Goal: Check status: Check status

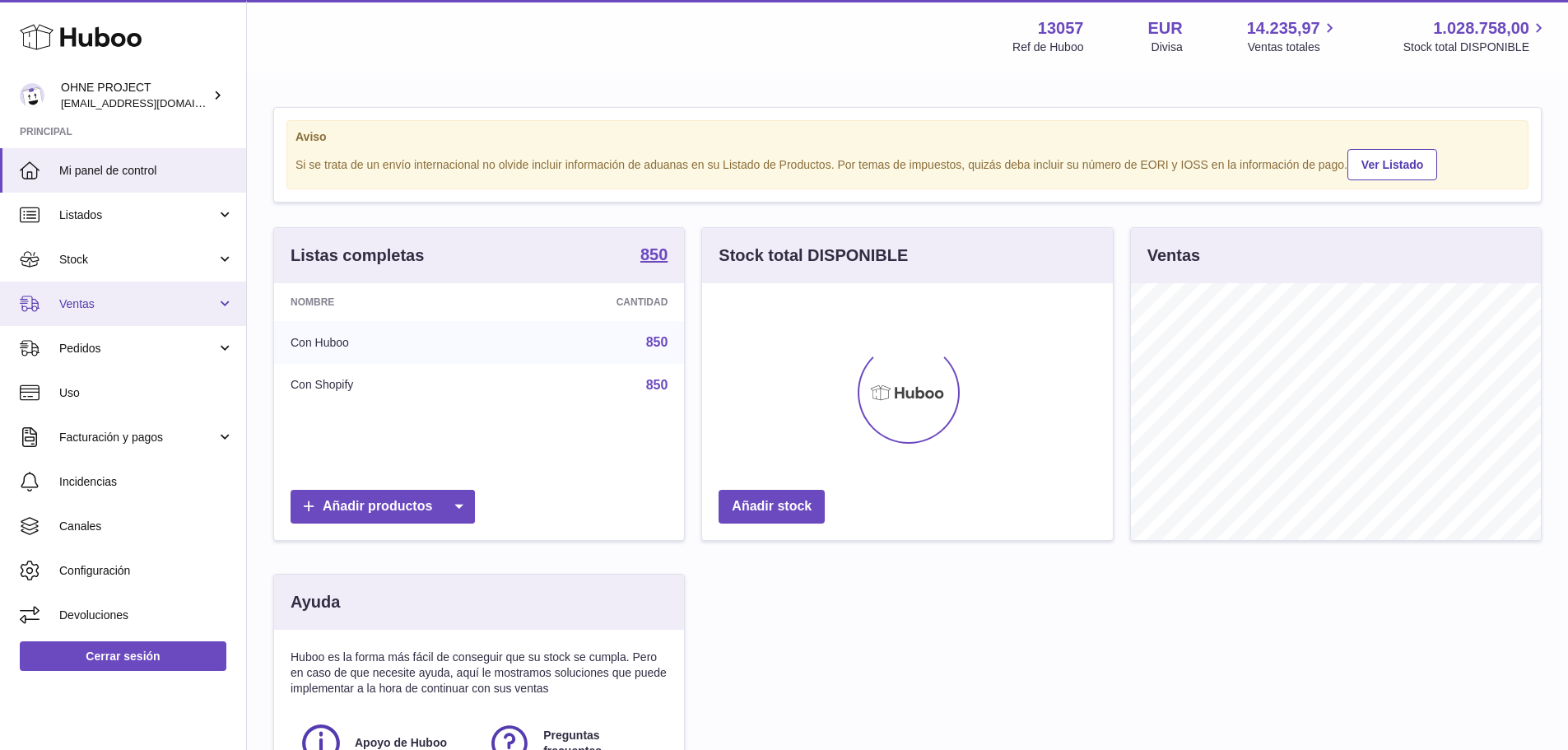
scroll to position [257, 411]
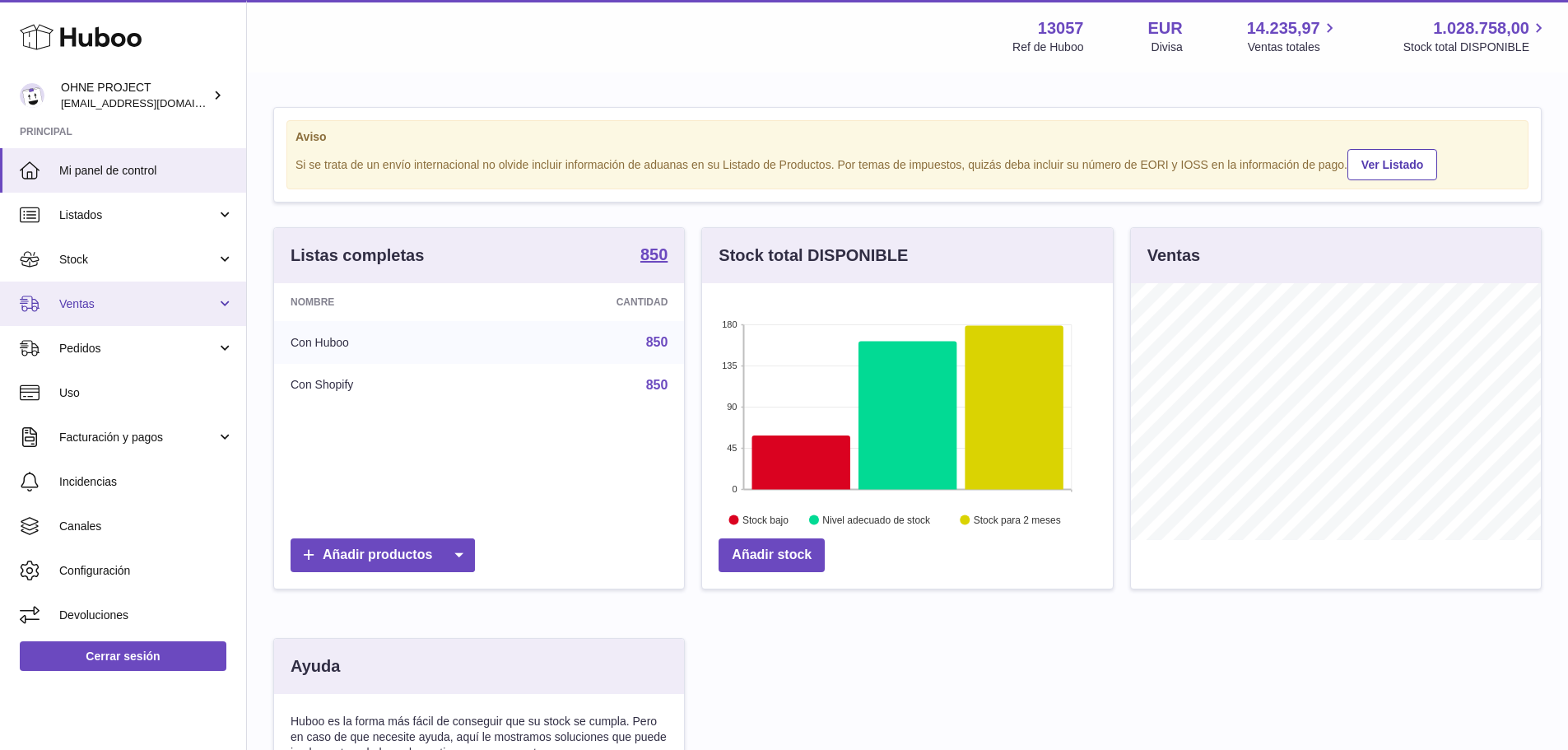
click at [113, 315] on link "Ventas" at bounding box center [123, 304] width 246 height 45
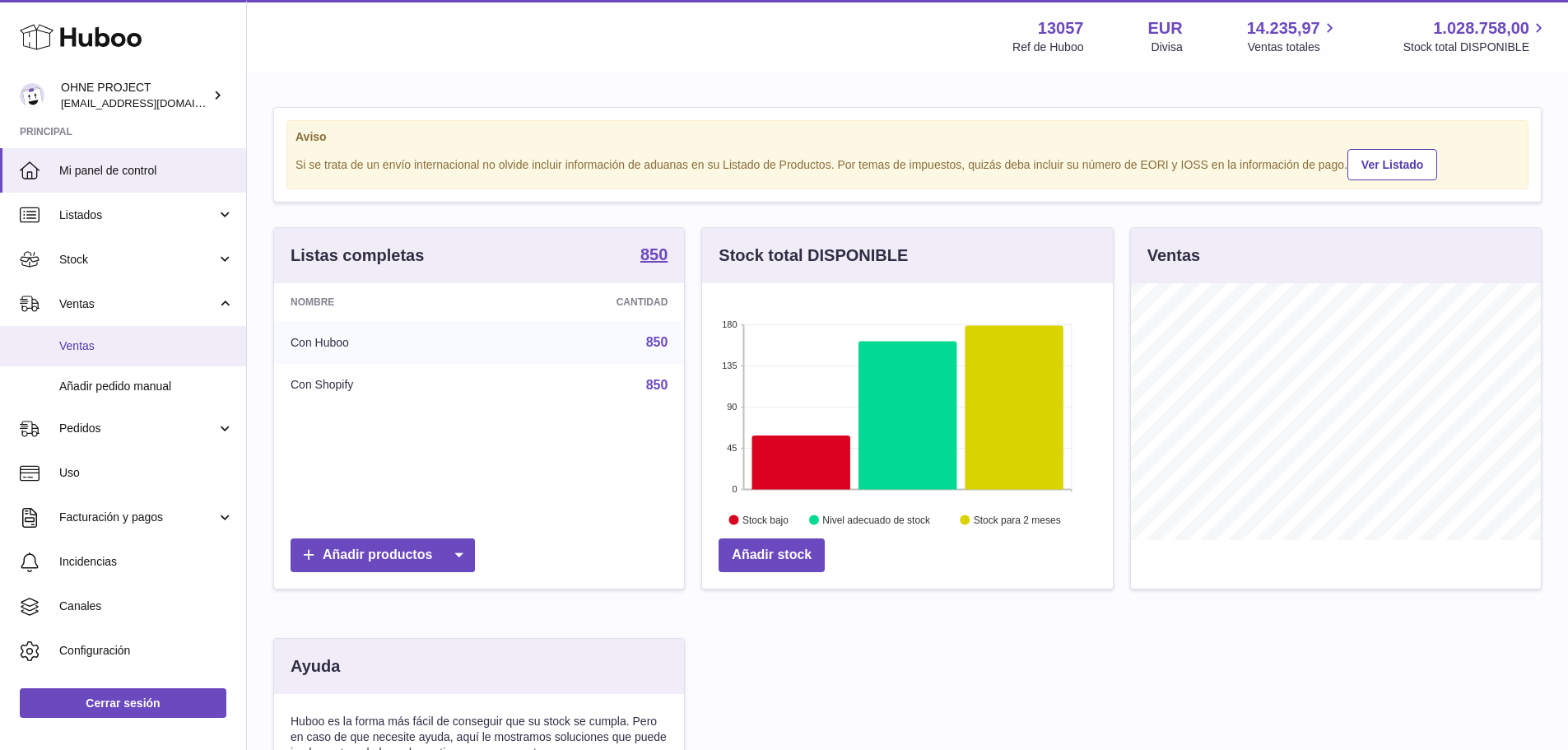
click at [101, 349] on span "Ventas" at bounding box center [147, 346] width 175 height 16
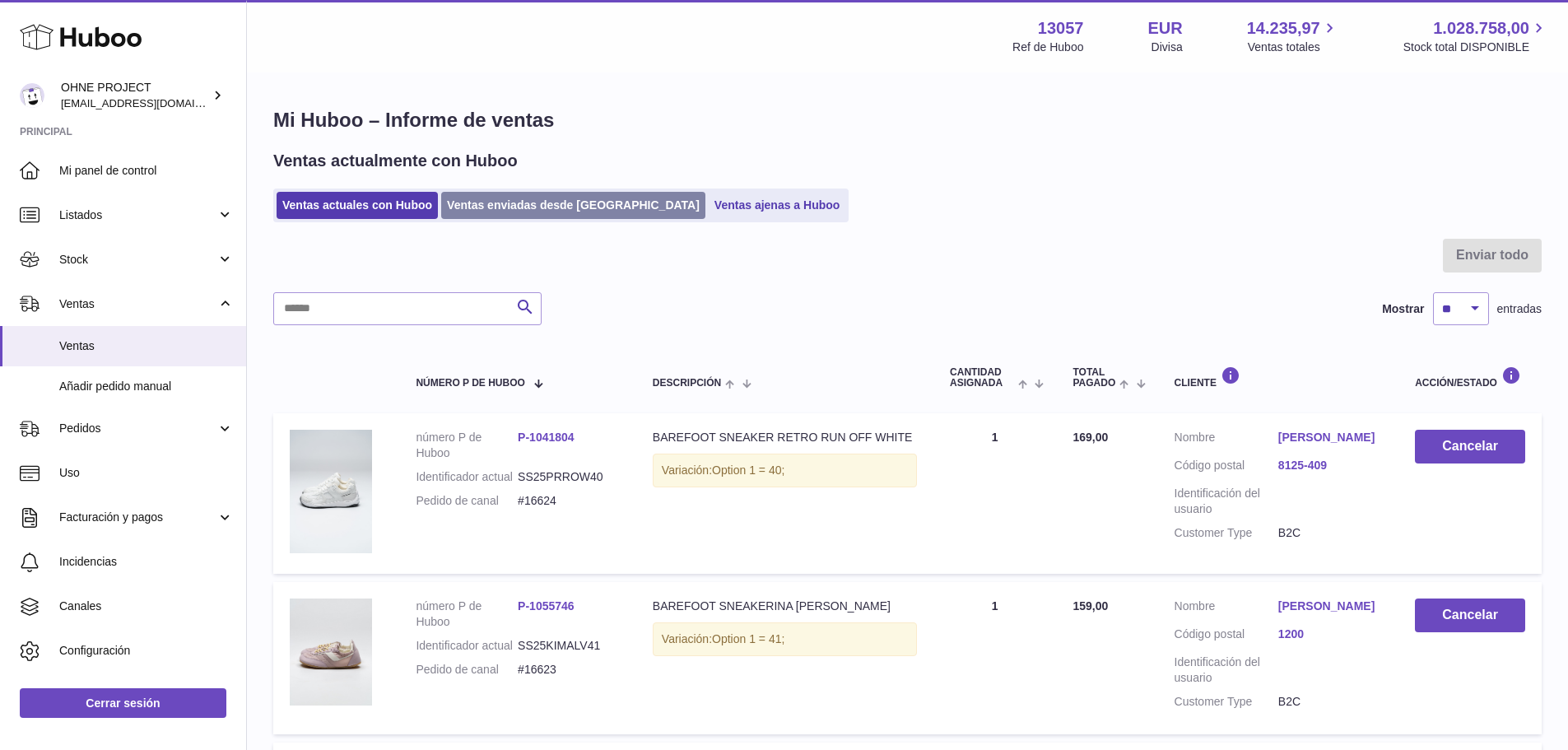
click at [501, 205] on link "Ventas enviadas desde [GEOGRAPHIC_DATA]" at bounding box center [573, 205] width 265 height 27
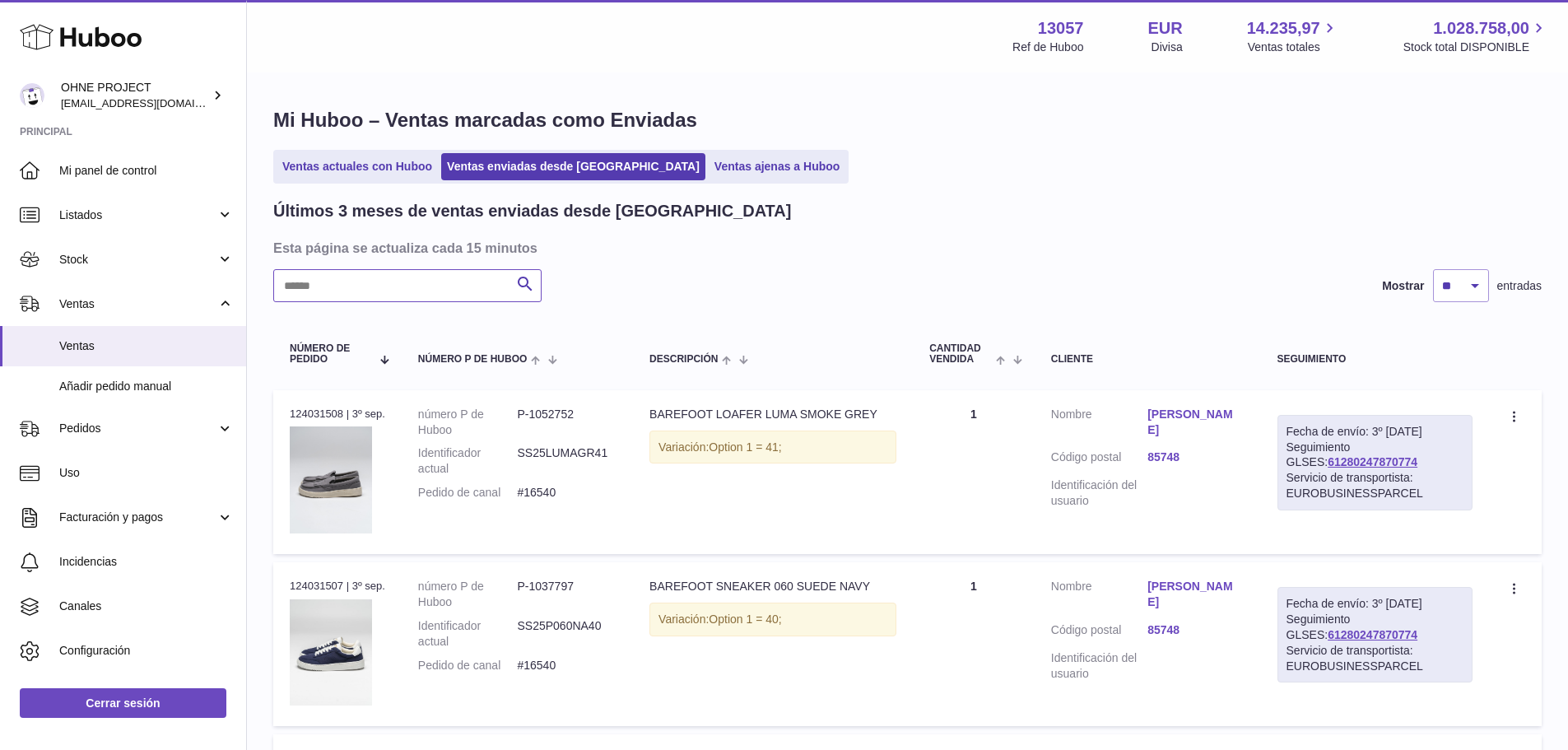
click at [409, 291] on input "text" at bounding box center [407, 285] width 268 height 33
paste input "*****"
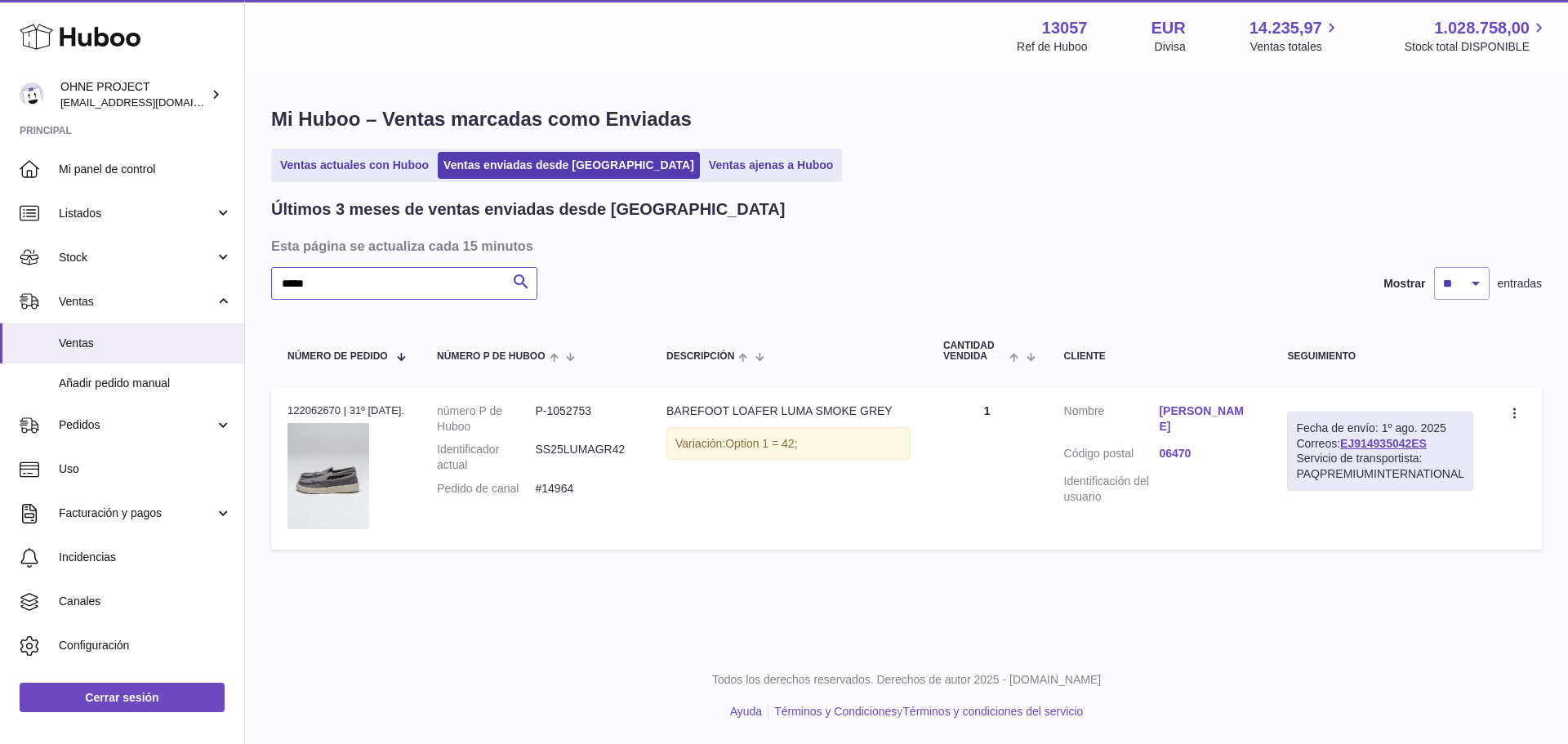
type input "*****"
drag, startPoint x: 1447, startPoint y: 453, endPoint x: 1357, endPoint y: 464, distance: 90.7
click at [1357, 464] on div "Fecha de envío: 1º ago. 2025 Correos: EJ914935042ES Servicio de transportista: …" at bounding box center [1380, 452] width 186 height 80
copy link "EJ914935042ES"
click at [1205, 413] on link "Dilan García Garnica" at bounding box center [1206, 418] width 95 height 31
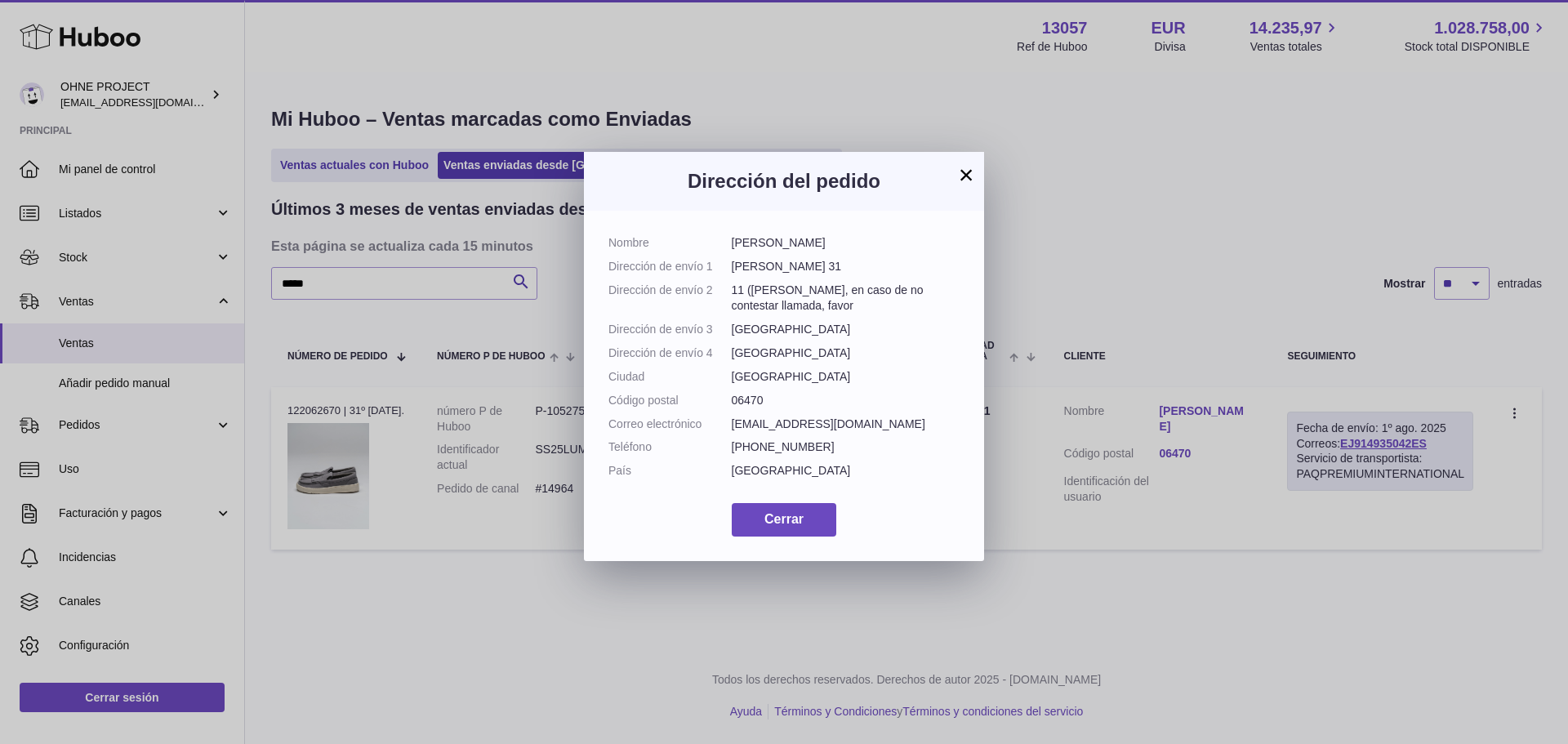
click at [970, 171] on button "×" at bounding box center [966, 175] width 19 height 19
